Goal: Navigation & Orientation: Find specific page/section

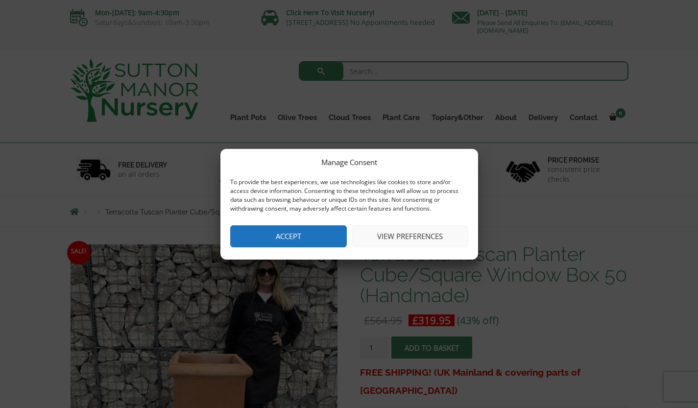
click at [325, 231] on button "Accept" at bounding box center [288, 236] width 117 height 22
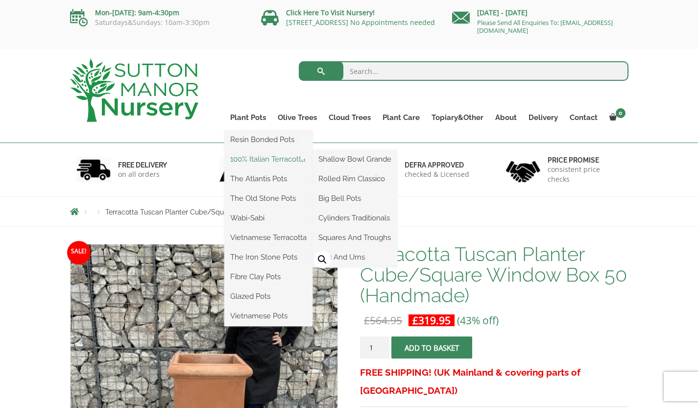
click at [290, 158] on link "100% Italian Terracotta" at bounding box center [268, 159] width 88 height 15
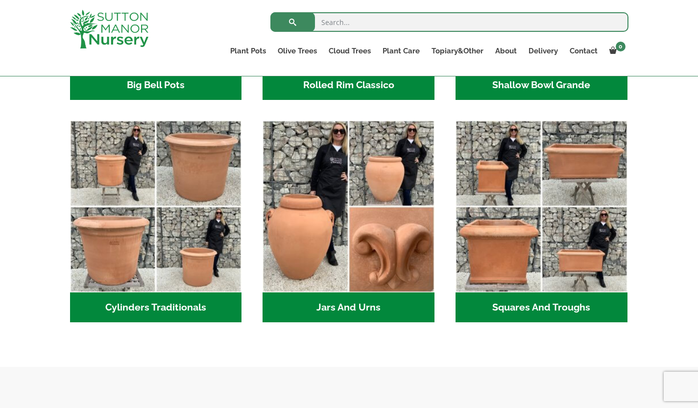
scroll to position [492, 0]
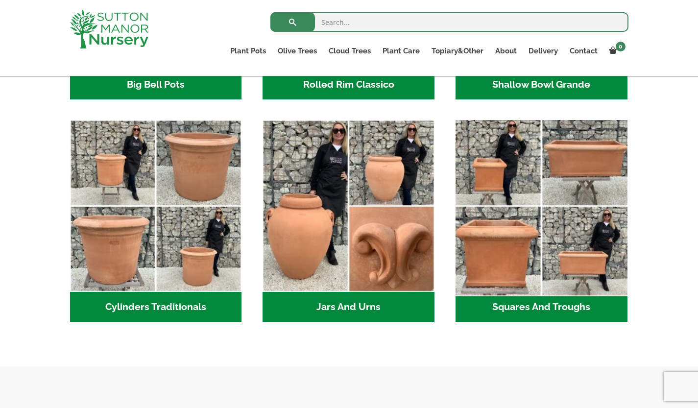
click at [486, 164] on img "Visit product category Squares And Troughs" at bounding box center [541, 206] width 180 height 180
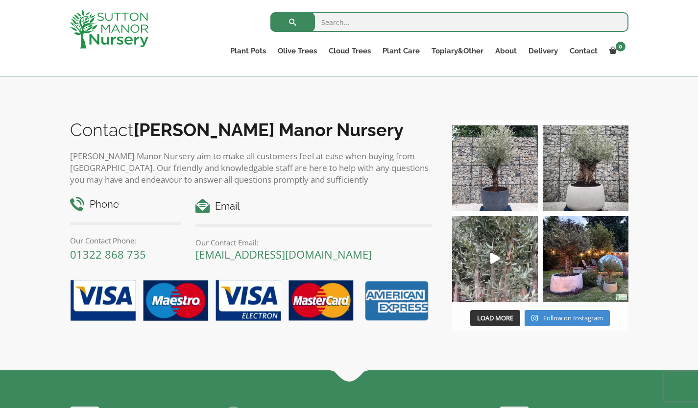
scroll to position [734, 0]
